Goal: Use online tool/utility

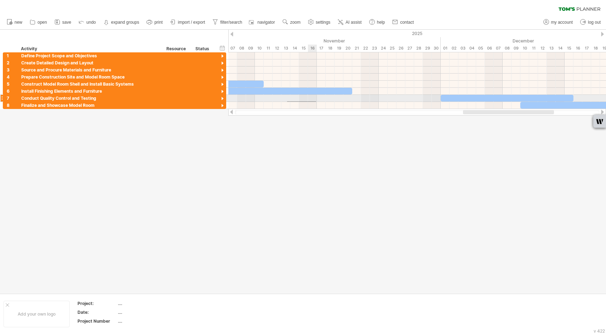
drag, startPoint x: 287, startPoint y: 101, endPoint x: 316, endPoint y: 102, distance: 29.0
click at [316, 102] on div at bounding box center [417, 80] width 378 height 57
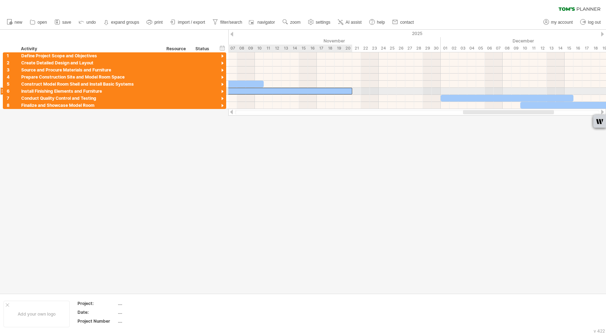
click at [298, 90] on div at bounding box center [263, 91] width 177 height 7
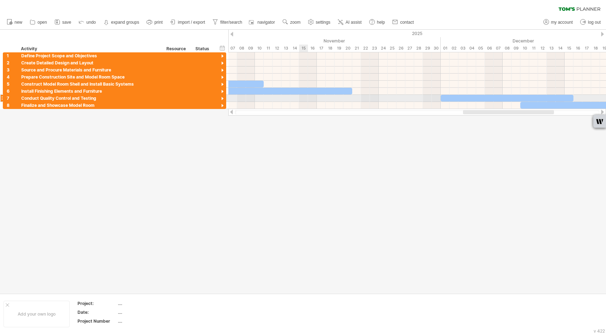
click at [304, 97] on div at bounding box center [417, 98] width 378 height 7
click at [429, 154] on div at bounding box center [303, 162] width 606 height 264
drag, startPoint x: 489, startPoint y: 116, endPoint x: 484, endPoint y: 118, distance: 5.3
click at [465, 117] on div at bounding box center [303, 162] width 606 height 264
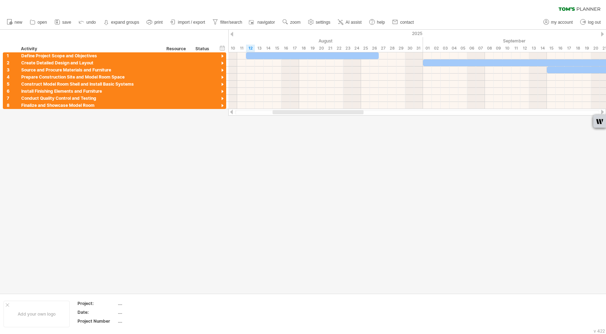
drag, startPoint x: 479, startPoint y: 112, endPoint x: 290, endPoint y: 112, distance: 189.8
click at [290, 112] on div at bounding box center [318, 112] width 91 height 4
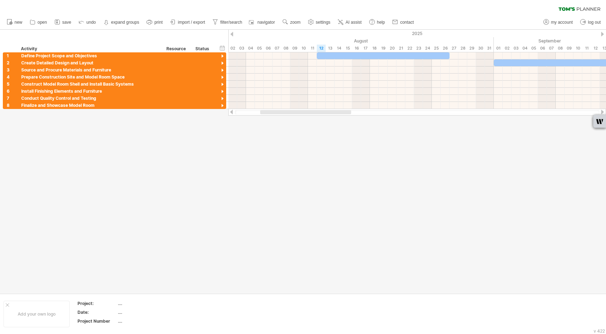
drag, startPoint x: 285, startPoint y: 111, endPoint x: 267, endPoint y: 115, distance: 18.2
click at [268, 116] on div "Trying to reach [DOMAIN_NAME] Connected again... 0% clear filter new 1" at bounding box center [303, 167] width 606 height 334
click at [220, 57] on div at bounding box center [222, 56] width 7 height 7
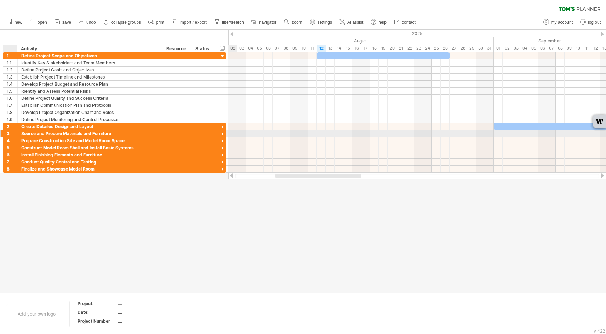
click at [6, 135] on div "3" at bounding box center [10, 133] width 15 height 7
click at [2, 134] on div at bounding box center [1, 133] width 3 height 7
click at [25, 135] on div "Source and Procure Materials and Furniture" at bounding box center [90, 133] width 138 height 7
click at [36, 133] on input "**********" at bounding box center [90, 133] width 138 height 7
click at [142, 131] on input "**********" at bounding box center [90, 133] width 138 height 7
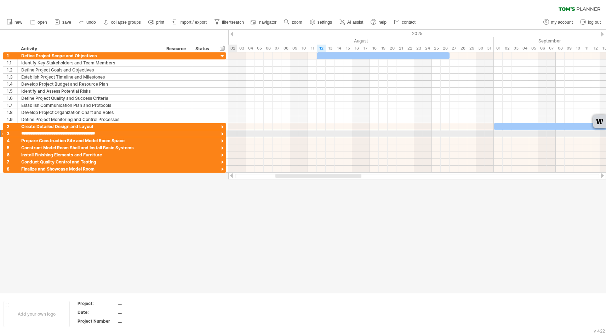
click at [224, 133] on div at bounding box center [222, 134] width 7 height 7
